Goal: Information Seeking & Learning: Check status

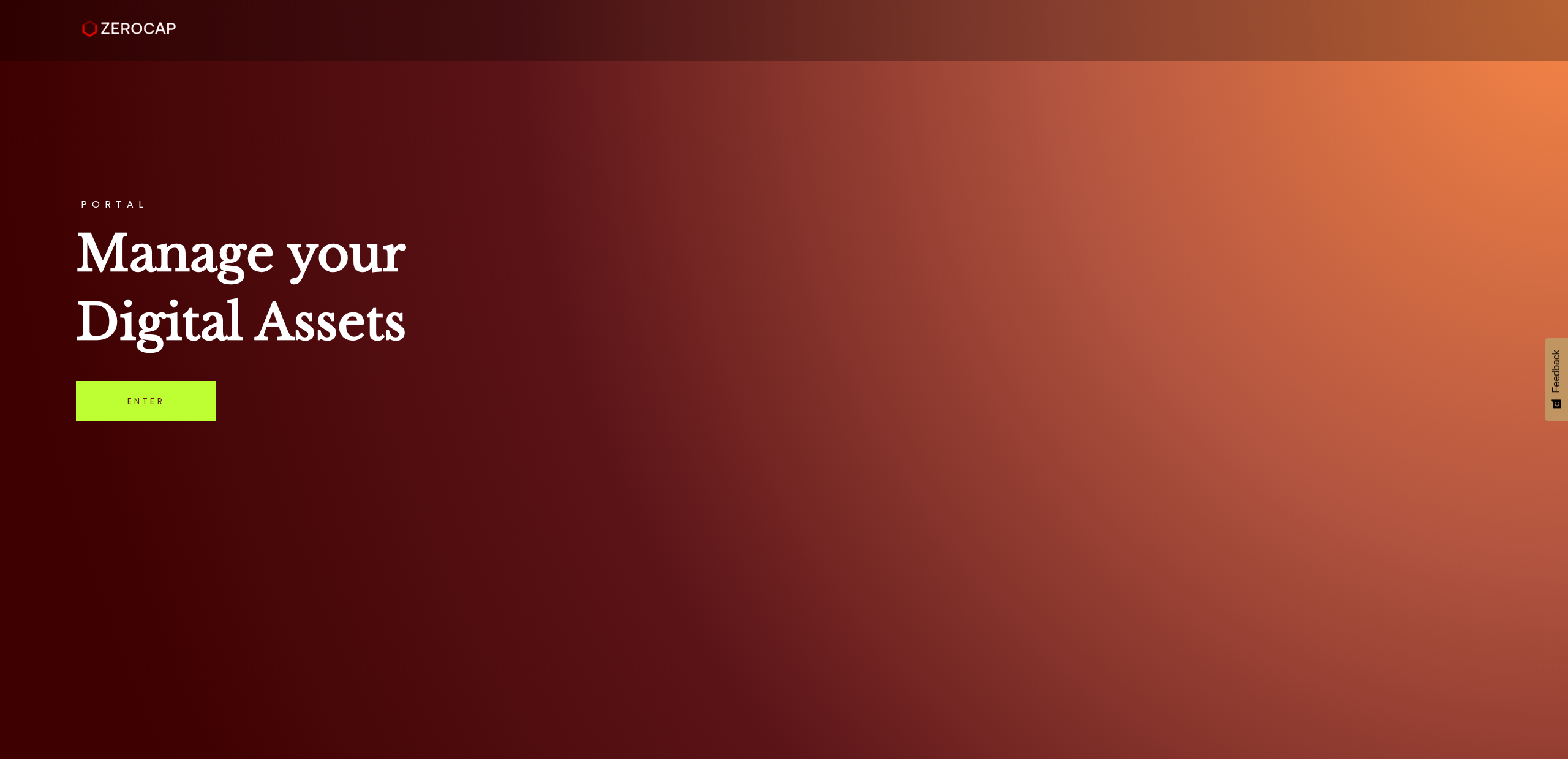
click at [145, 411] on link "Enter" at bounding box center [146, 401] width 141 height 40
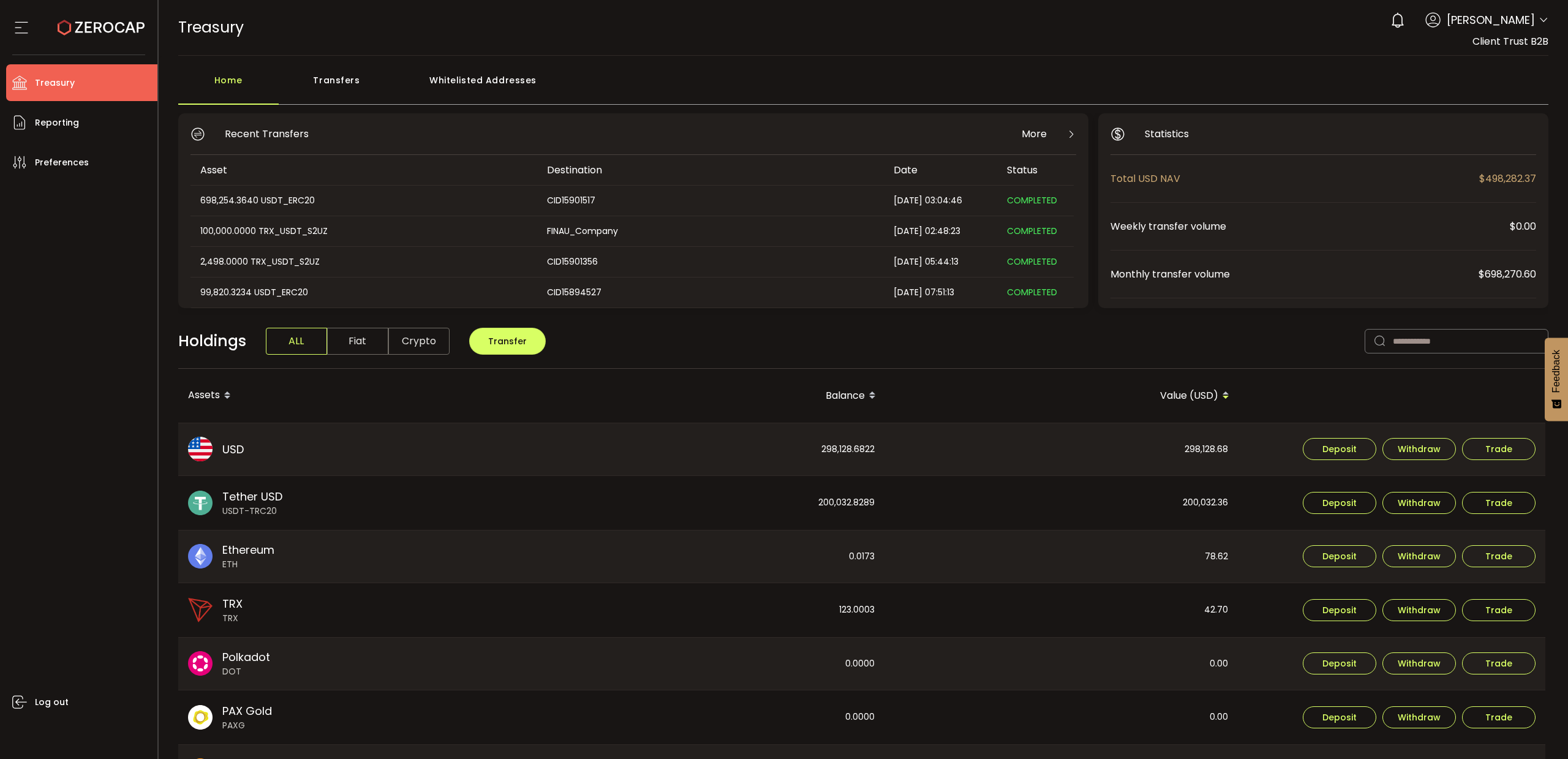
click at [258, 506] on span "USDT-TRC20" at bounding box center [252, 511] width 60 height 13
click at [60, 123] on span "Reporting" at bounding box center [57, 122] width 44 height 17
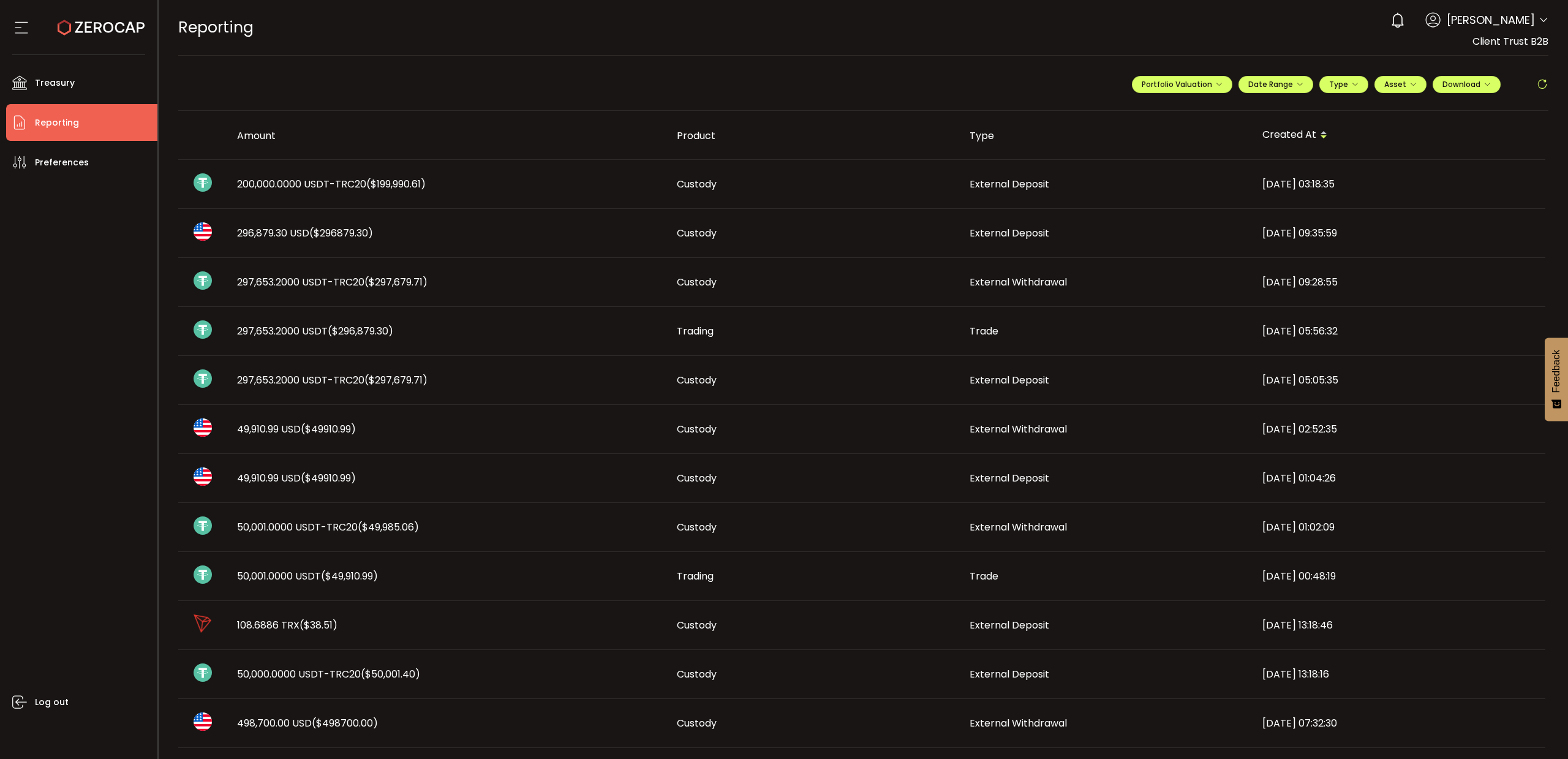
click at [276, 187] on span "200,000.0000 USDT-TRC20 ($199,990.61)" at bounding box center [331, 184] width 188 height 14
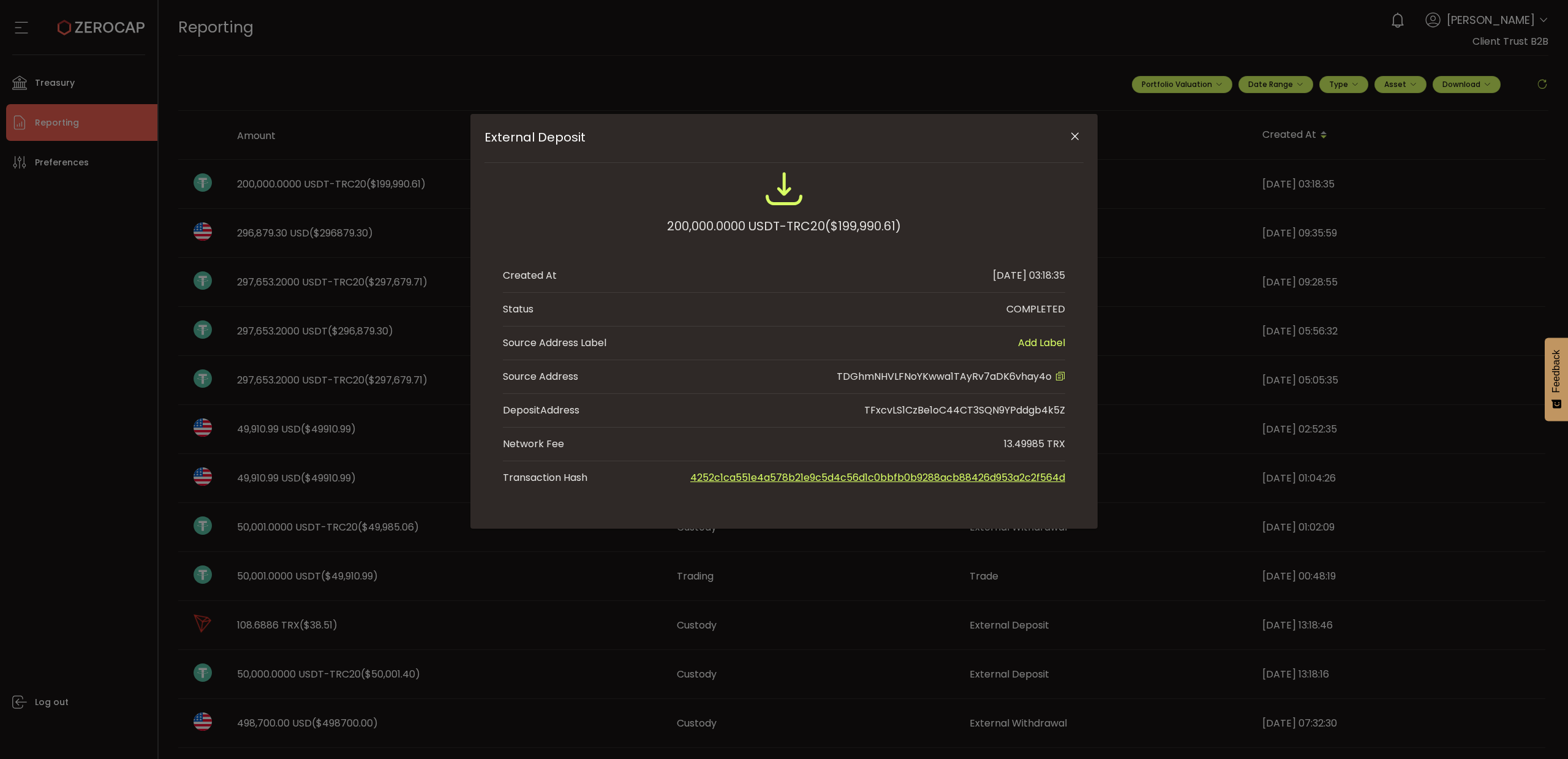
click at [1069, 136] on icon "Close" at bounding box center [1074, 136] width 12 height 12
